Goal: Transaction & Acquisition: Purchase product/service

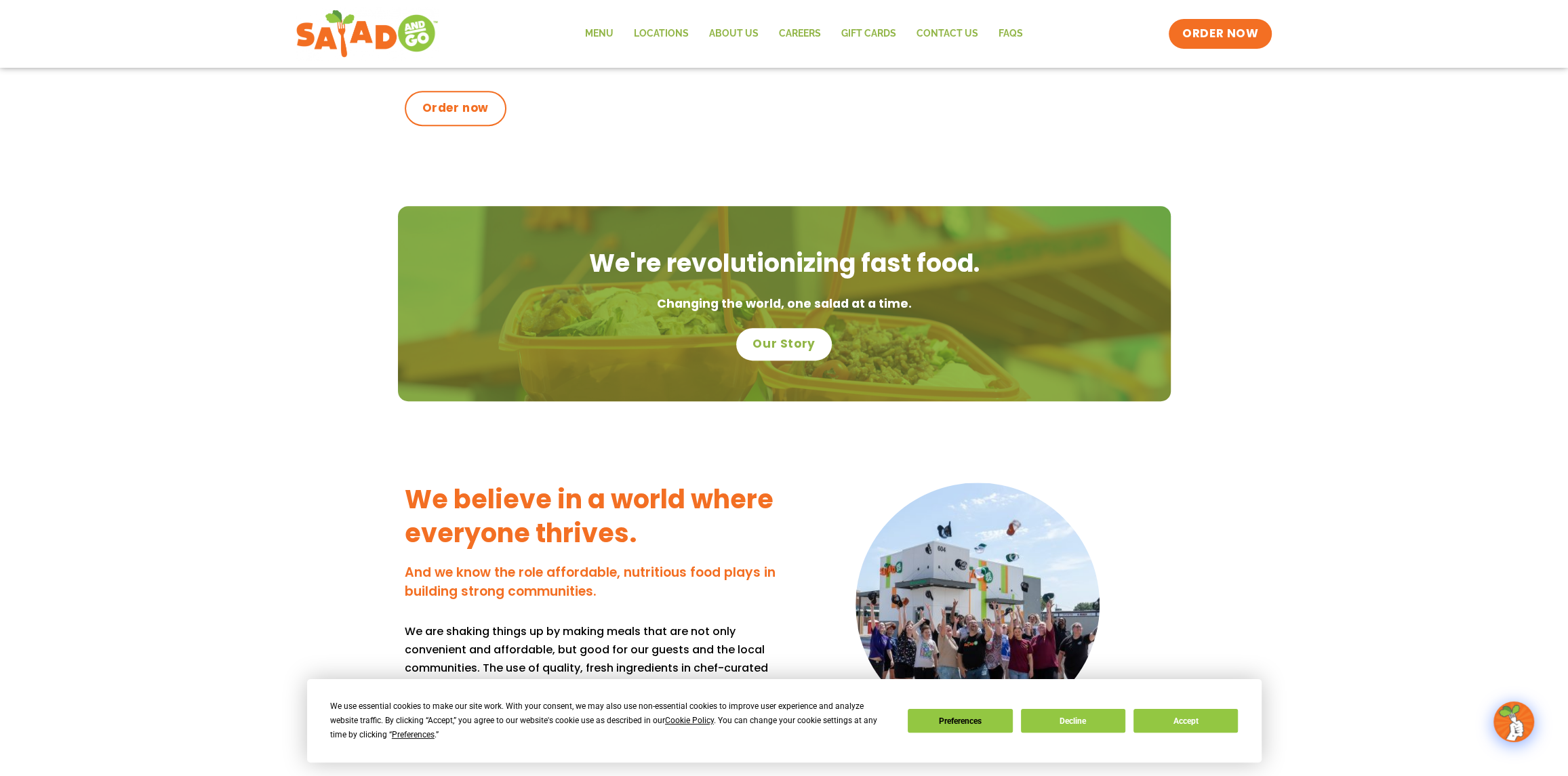
scroll to position [1017, 0]
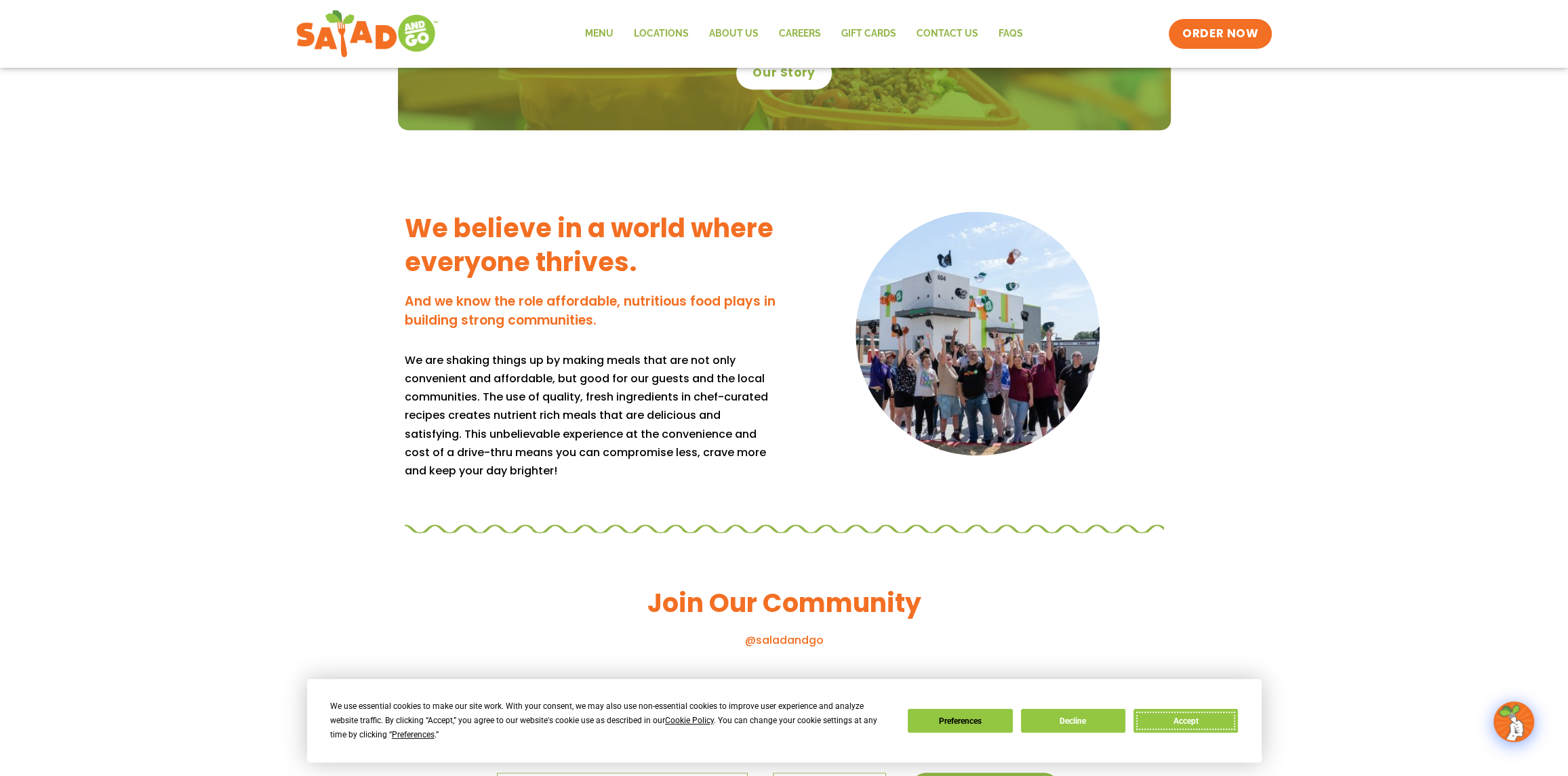
click at [1188, 720] on button "Accept" at bounding box center [1186, 721] width 105 height 24
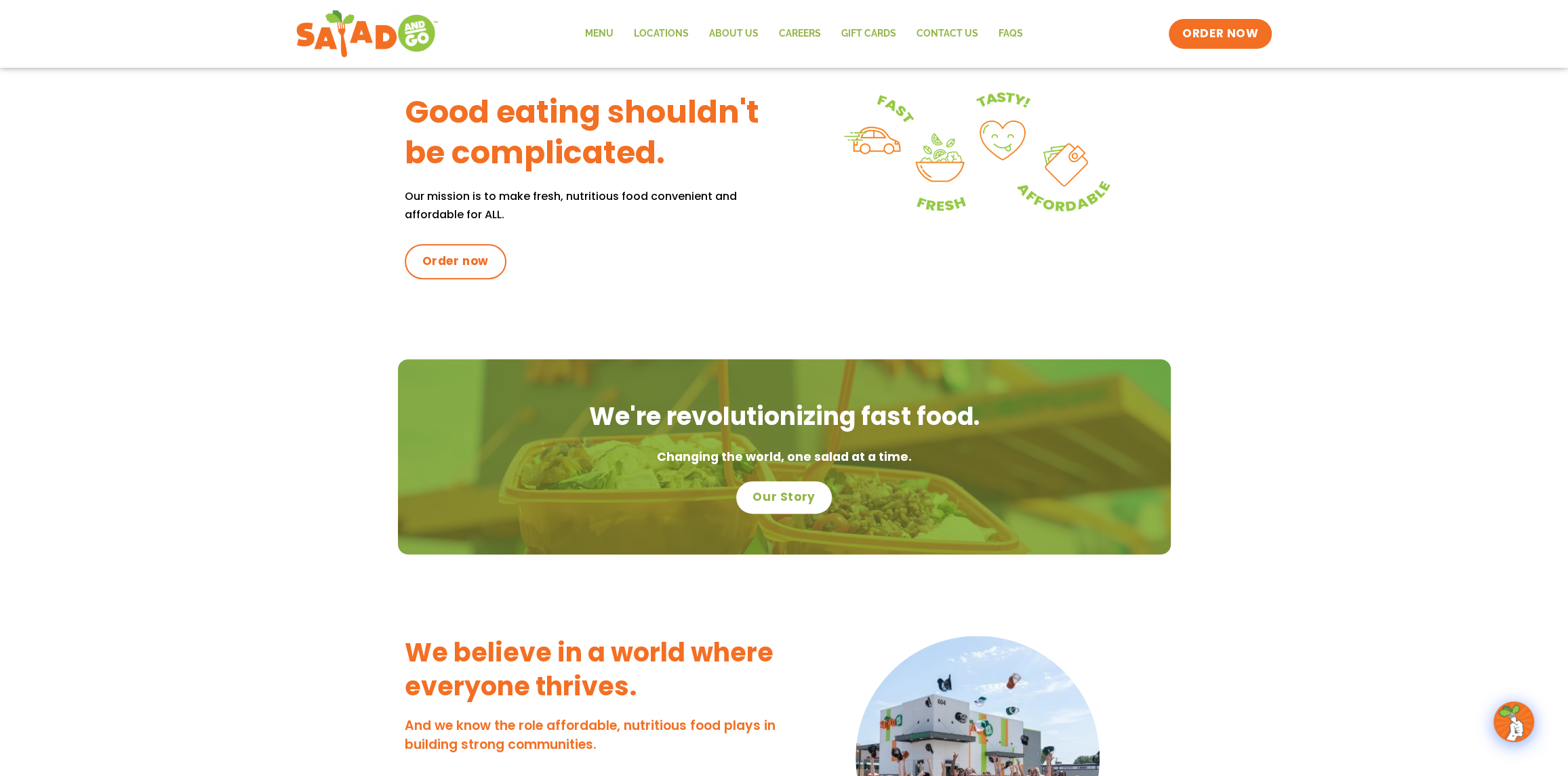
scroll to position [278, 0]
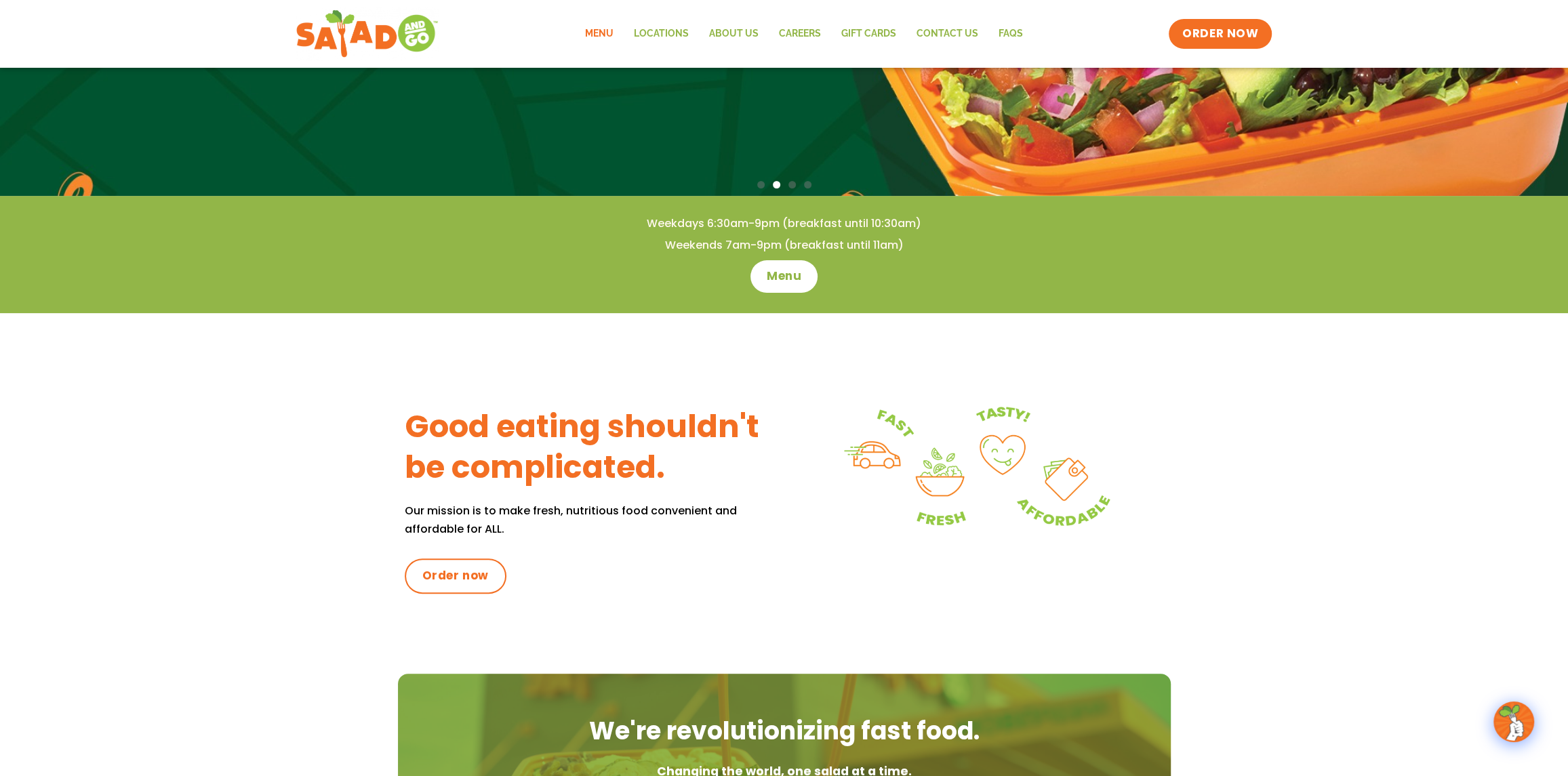
click at [615, 26] on link "Menu" at bounding box center [598, 34] width 49 height 31
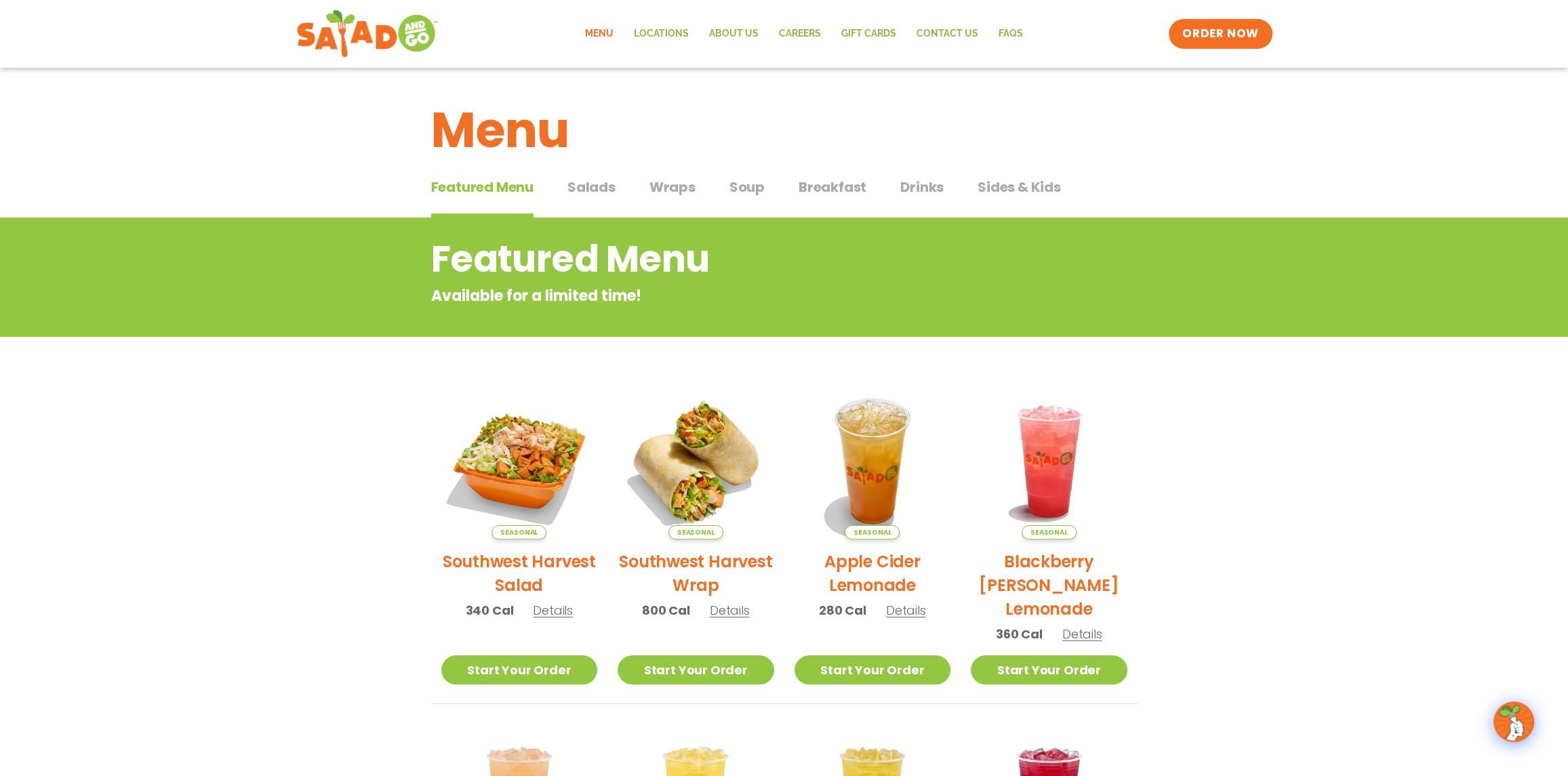
click at [590, 183] on span "Salads" at bounding box center [591, 187] width 48 height 20
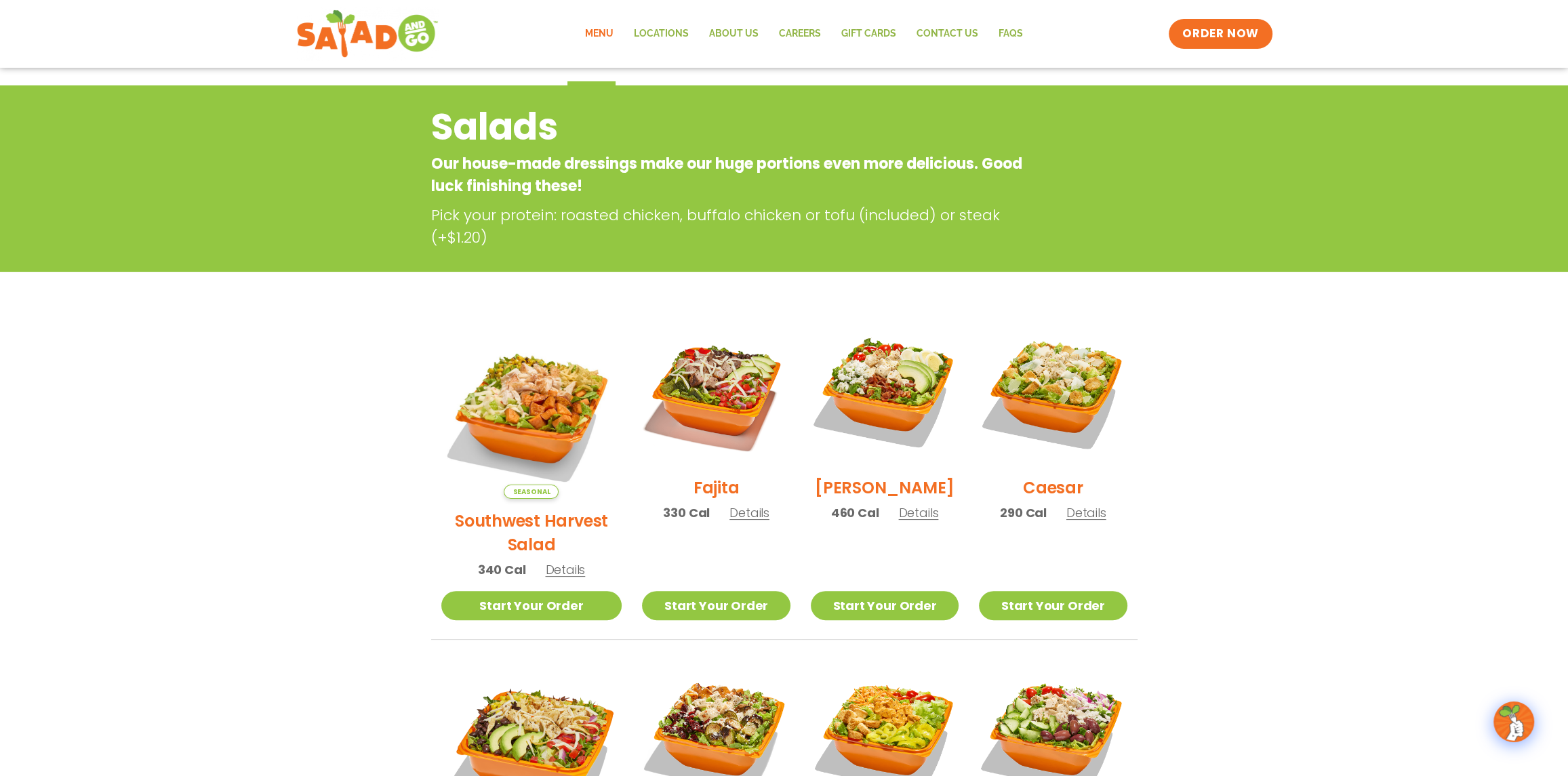
scroll to position [136, 0]
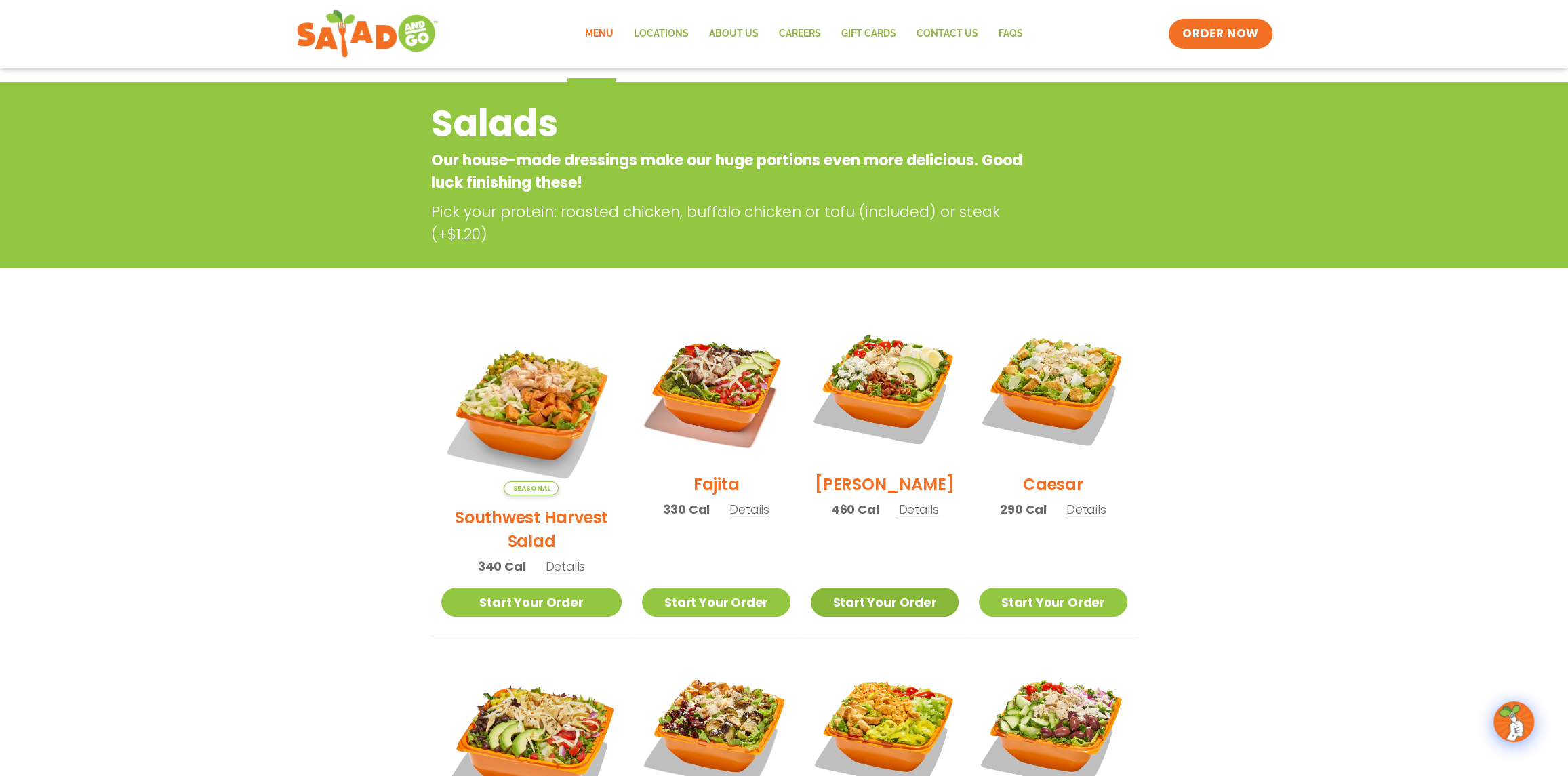
click at [881, 588] on link "Start Your Order" at bounding box center [885, 603] width 148 height 29
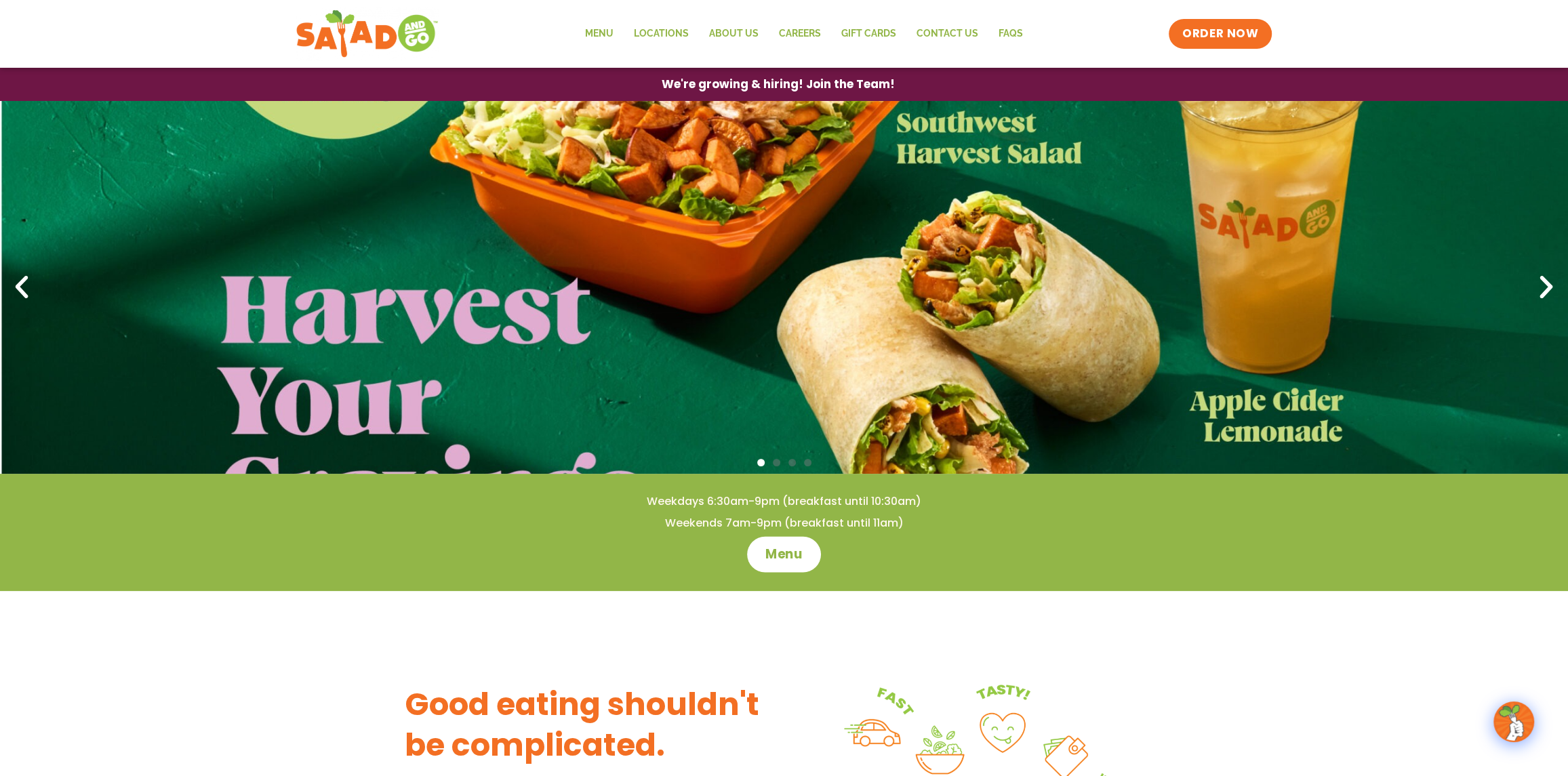
click at [781, 557] on span "Menu" at bounding box center [784, 554] width 39 height 18
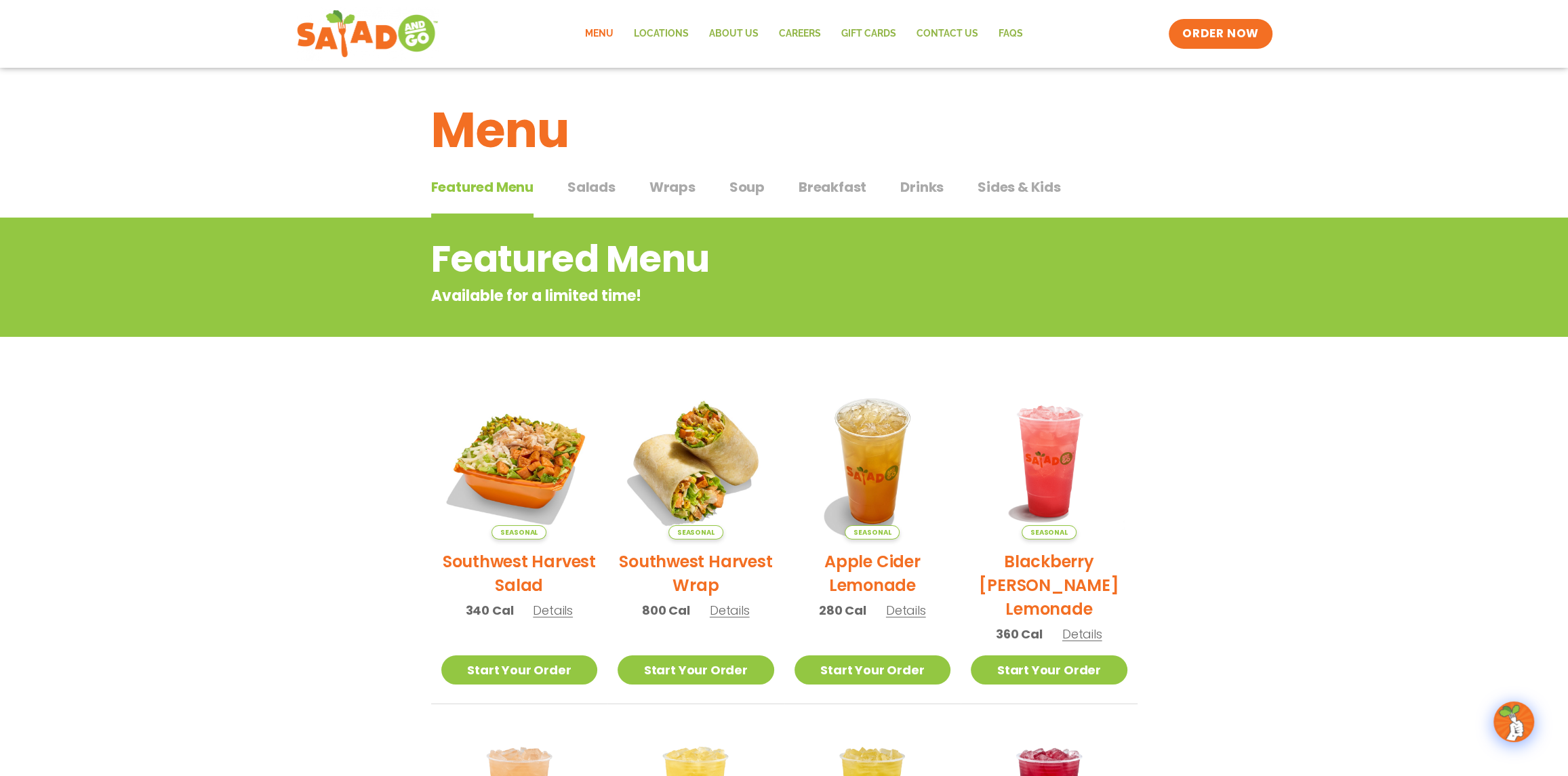
click at [589, 189] on span "Salads" at bounding box center [591, 187] width 48 height 20
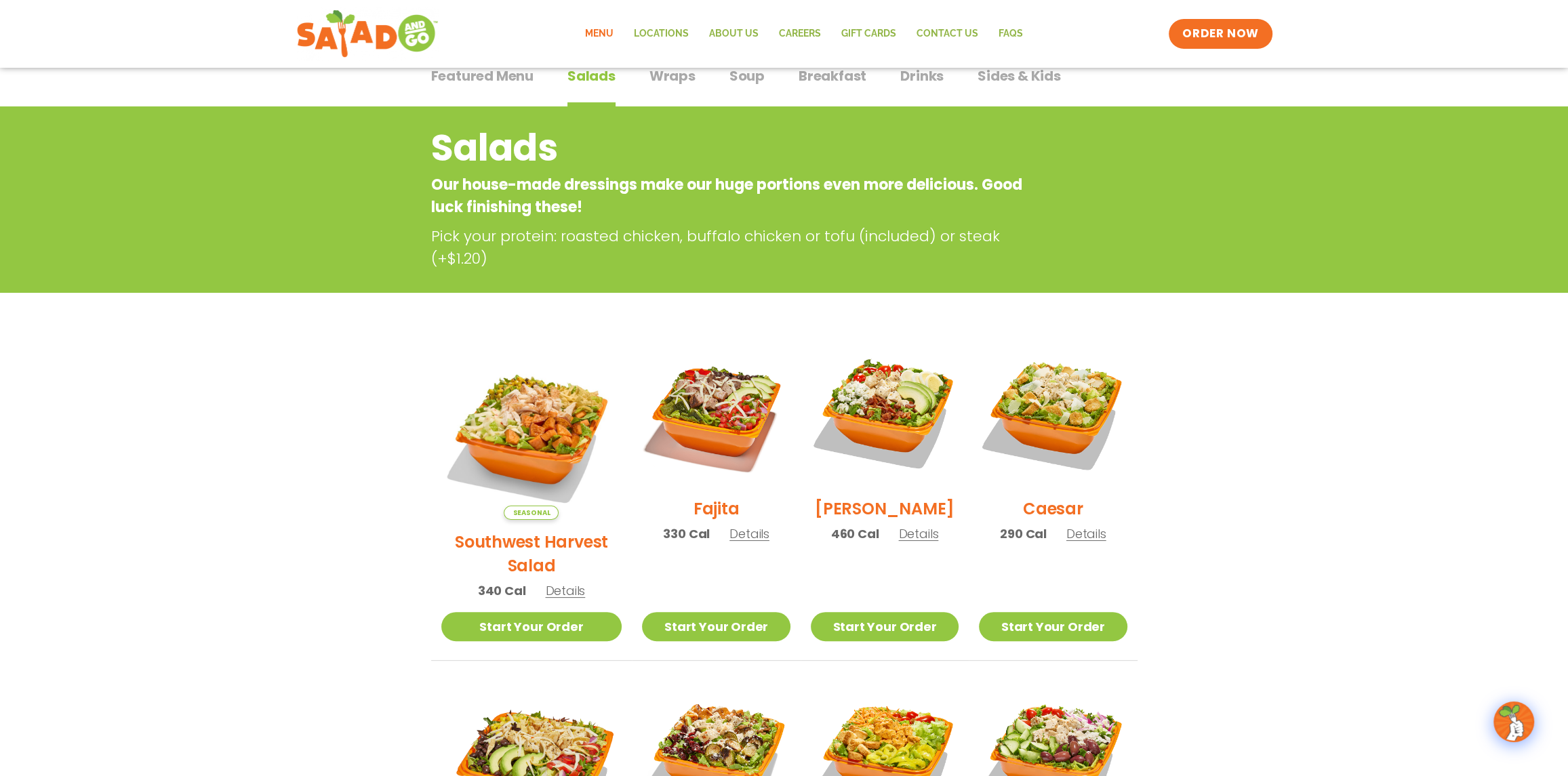
scroll to position [136, 0]
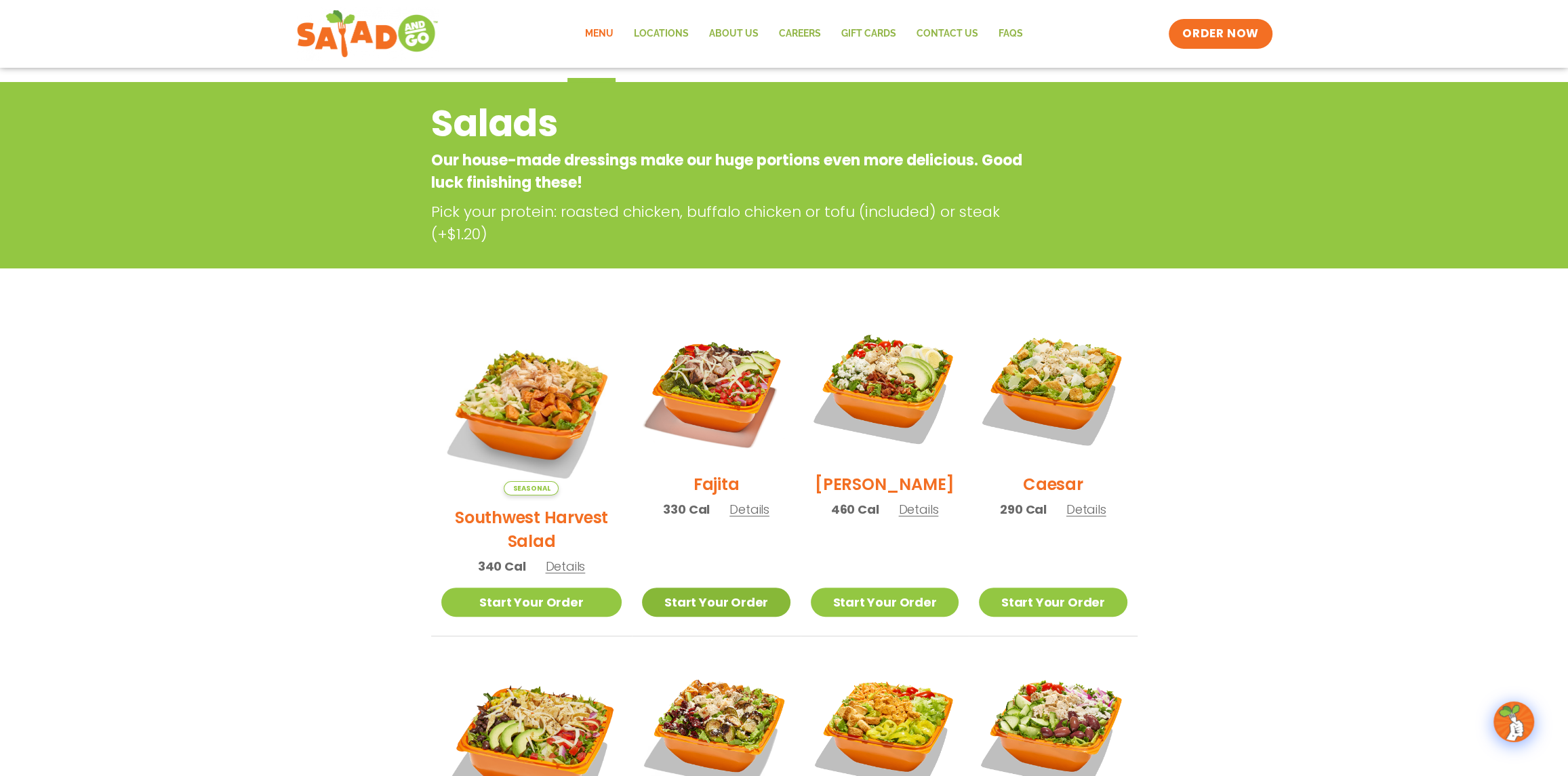
click at [682, 588] on link "Start Your Order" at bounding box center [716, 603] width 148 height 29
